Goal: Transaction & Acquisition: Purchase product/service

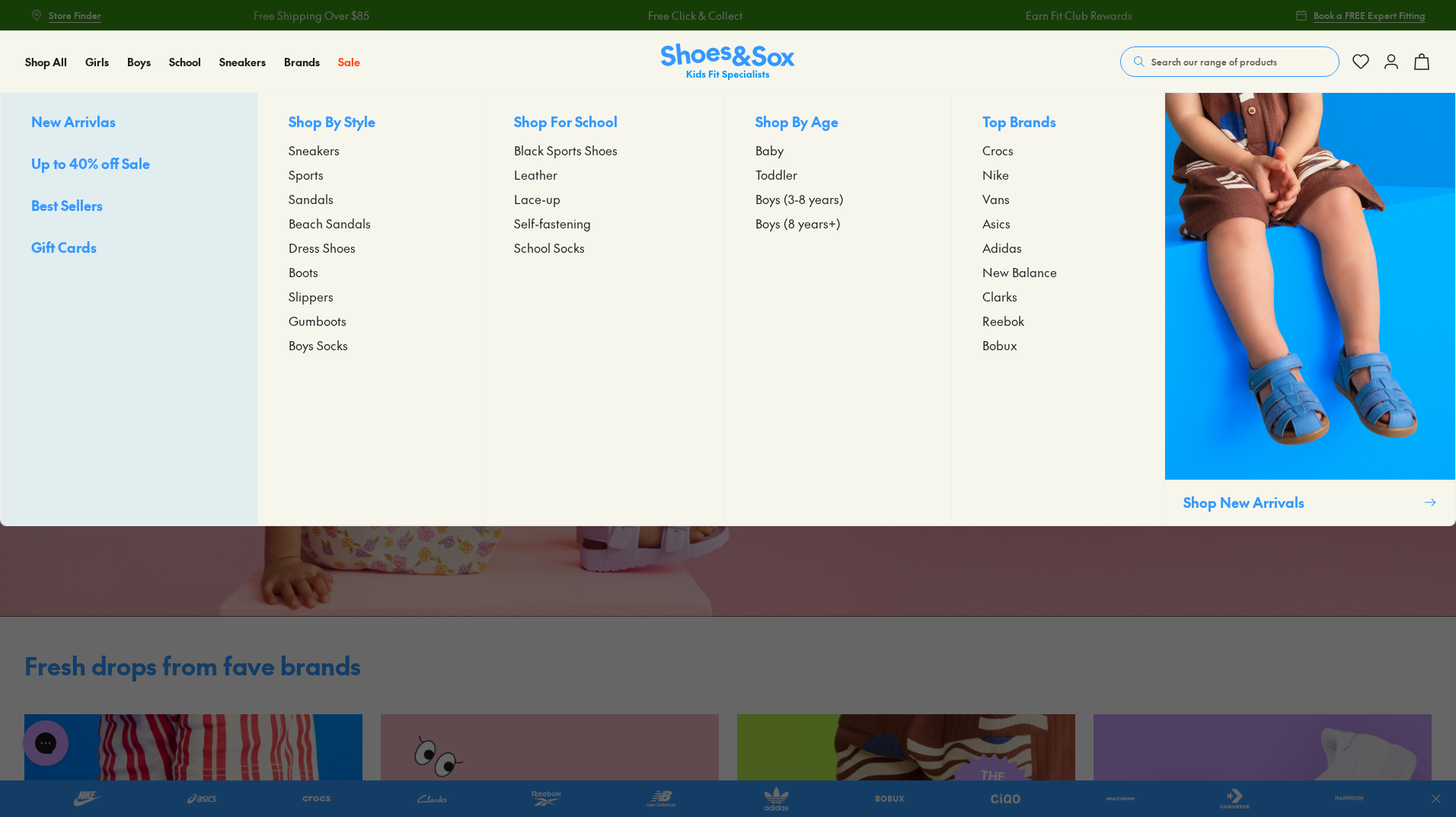
click at [329, 151] on span "Sneakers" at bounding box center [314, 150] width 51 height 18
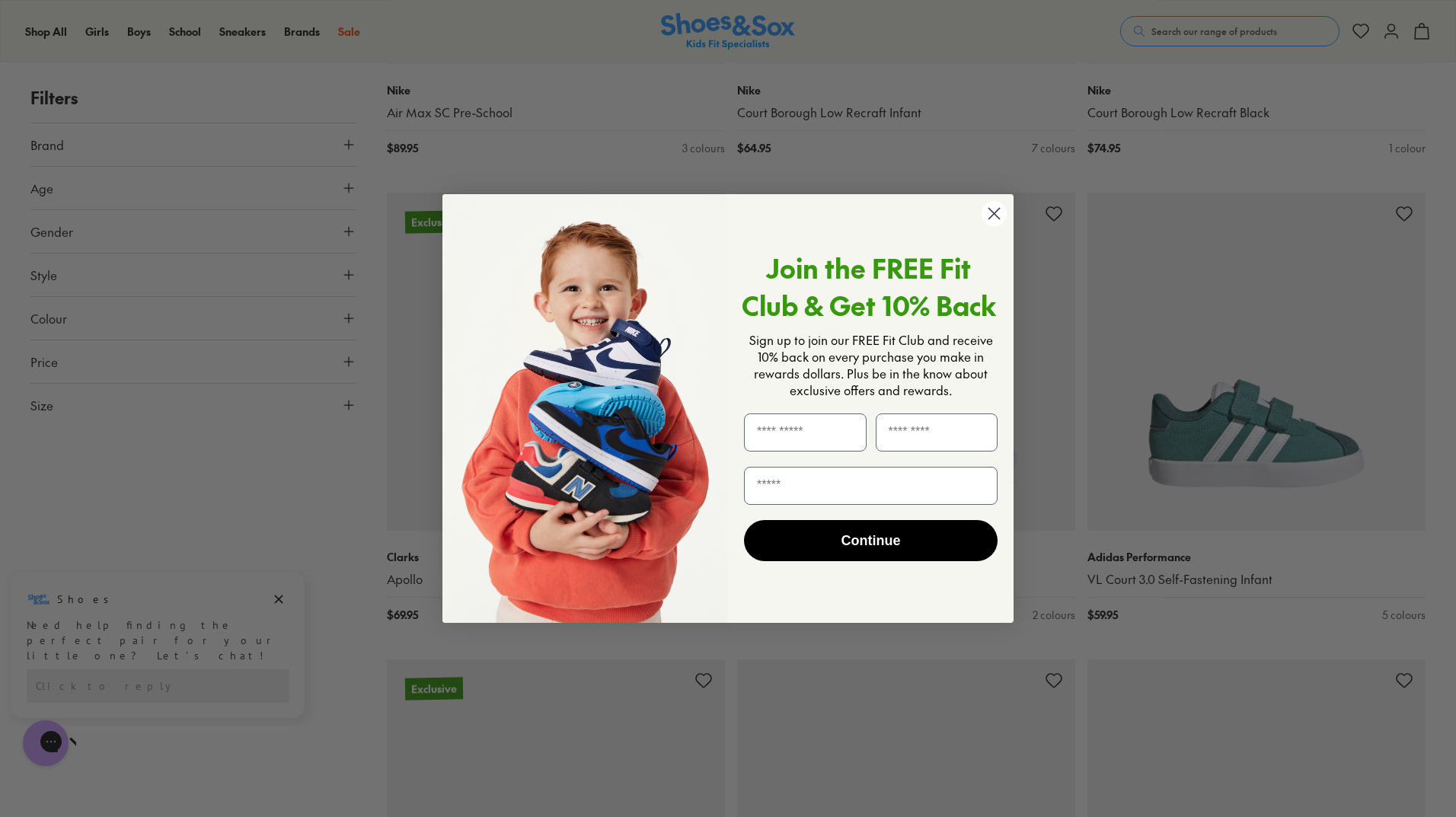
scroll to position [2512, 0]
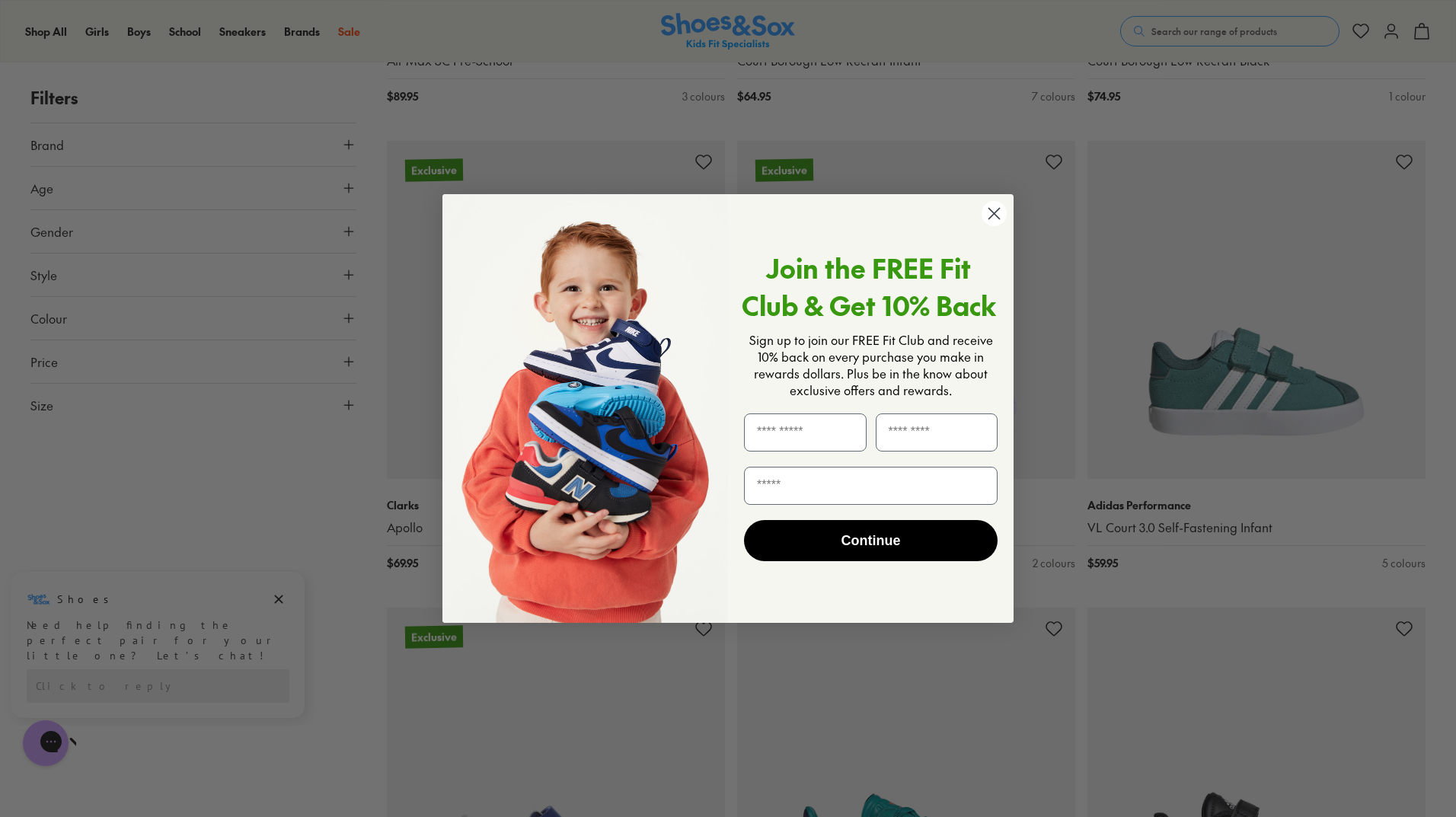
click at [990, 222] on circle "Close dialog" at bounding box center [994, 214] width 26 height 26
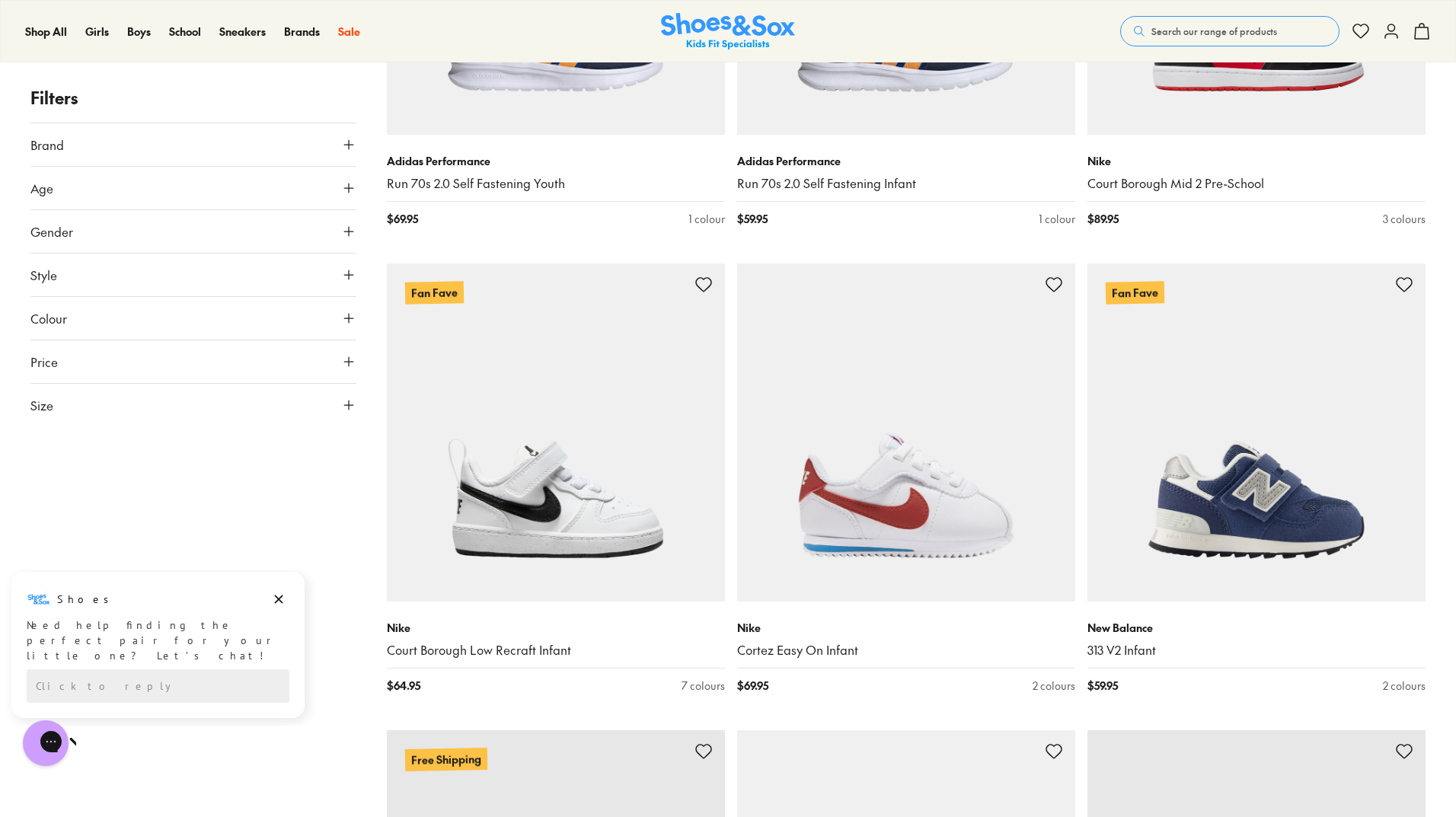
scroll to position [3806, 0]
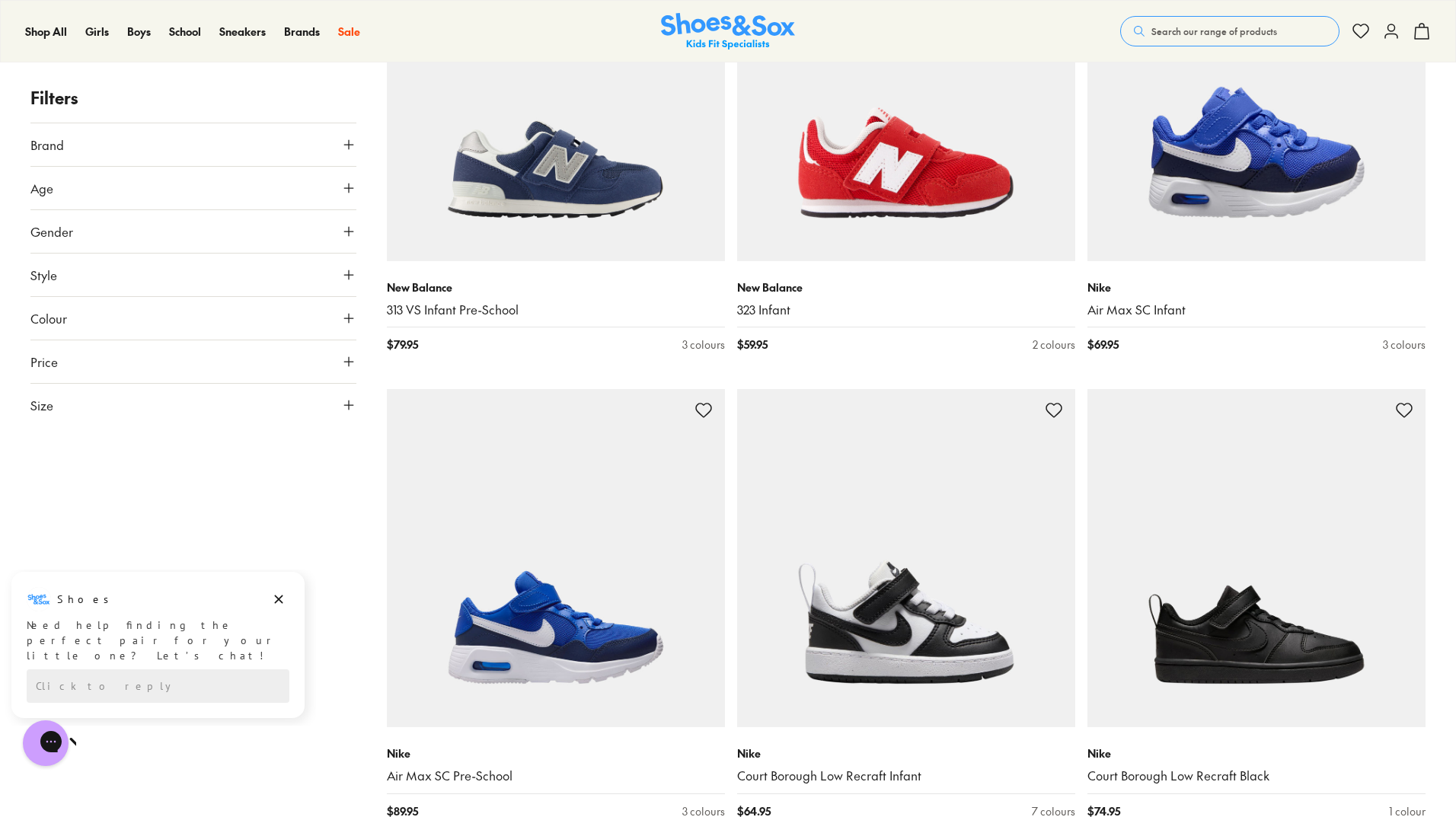
scroll to position [1598, 0]
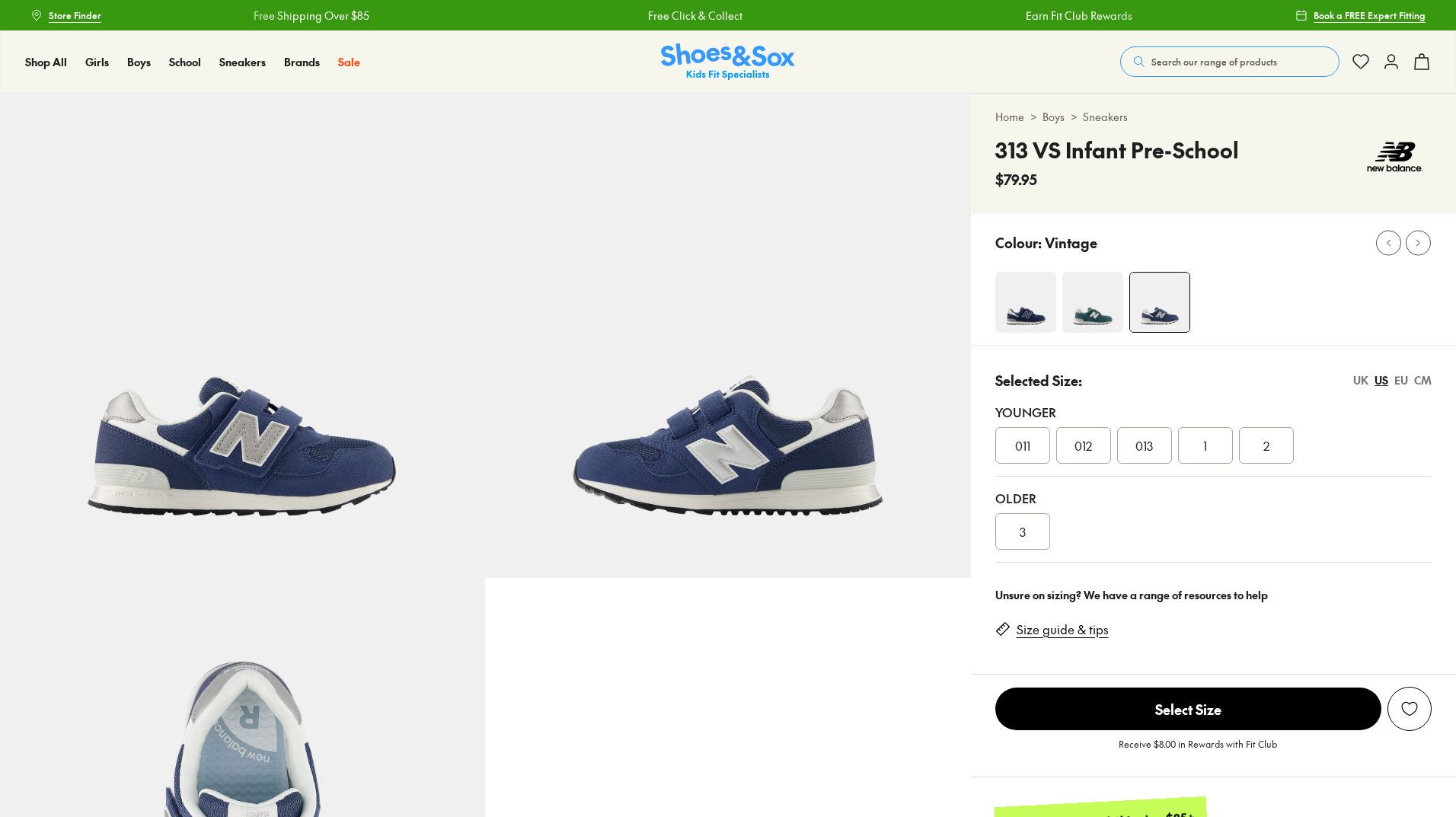
select select "*"
